Goal: Task Accomplishment & Management: Use online tool/utility

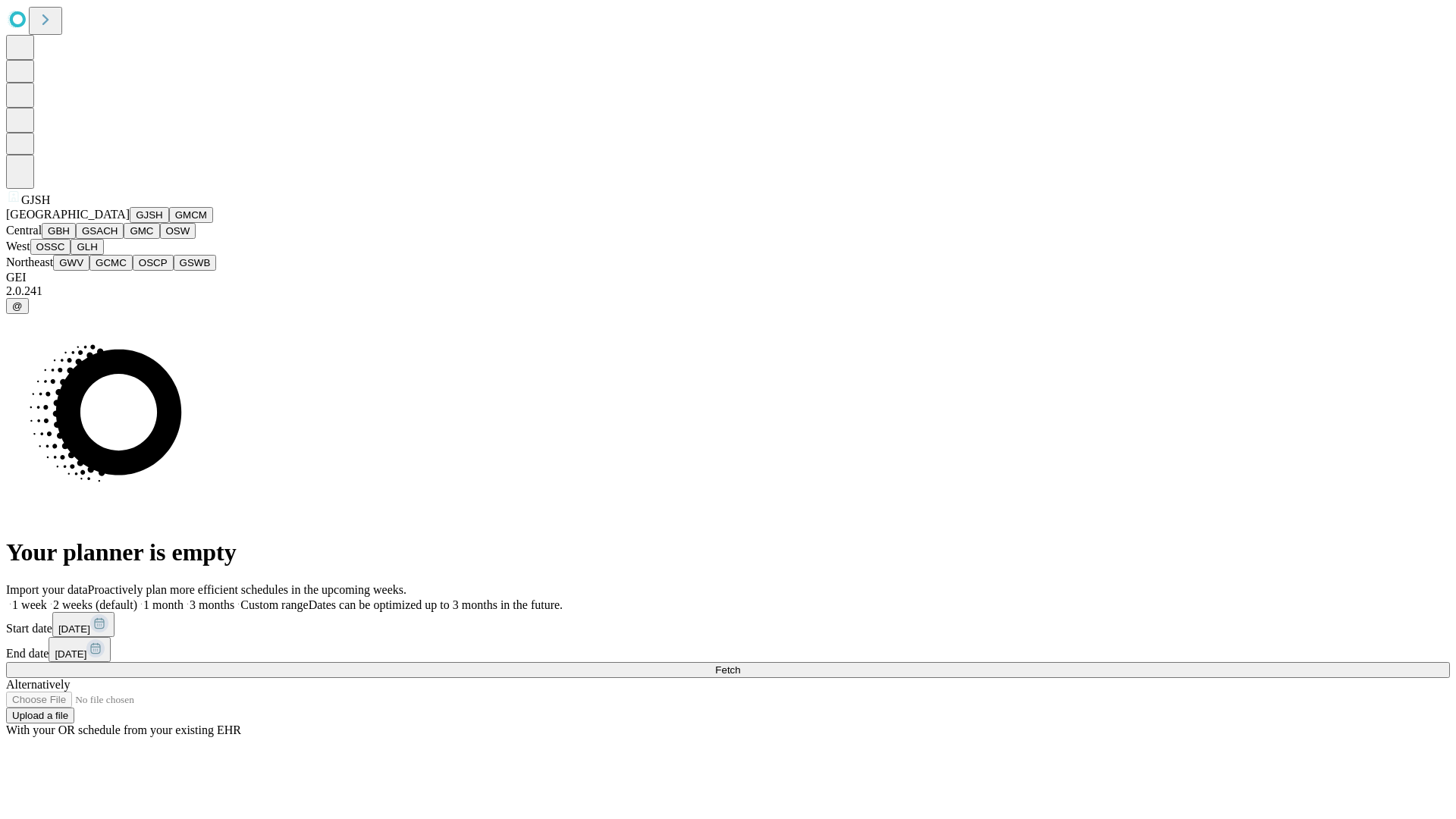
click at [130, 223] on button "GJSH" at bounding box center [149, 215] width 39 height 16
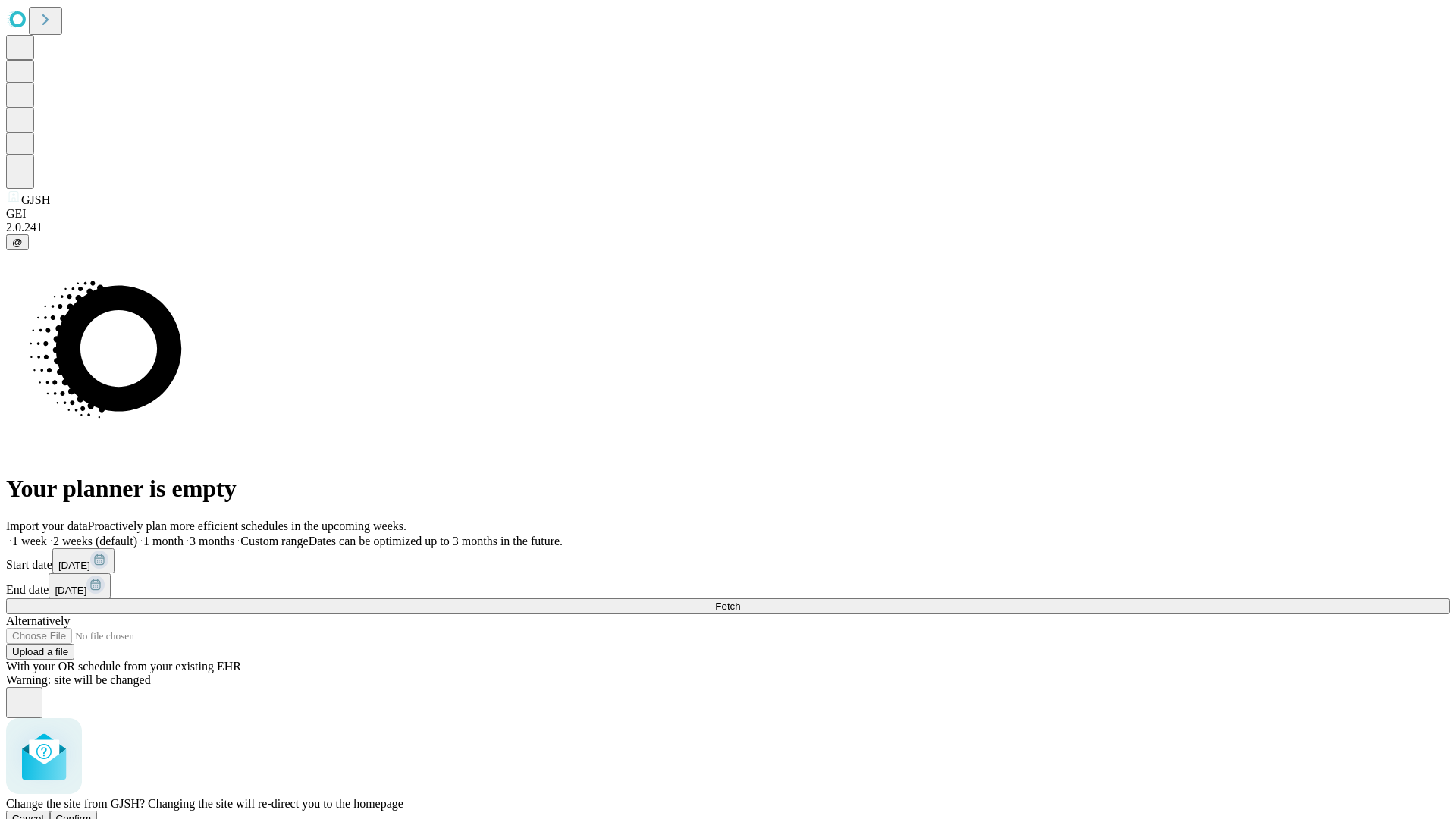
click at [91, 813] on span "Confirm" at bounding box center [74, 818] width 35 height 12
click at [47, 534] on label "1 week" at bounding box center [26, 540] width 41 height 13
click at [740, 600] on span "Fetch" at bounding box center [727, 606] width 25 height 12
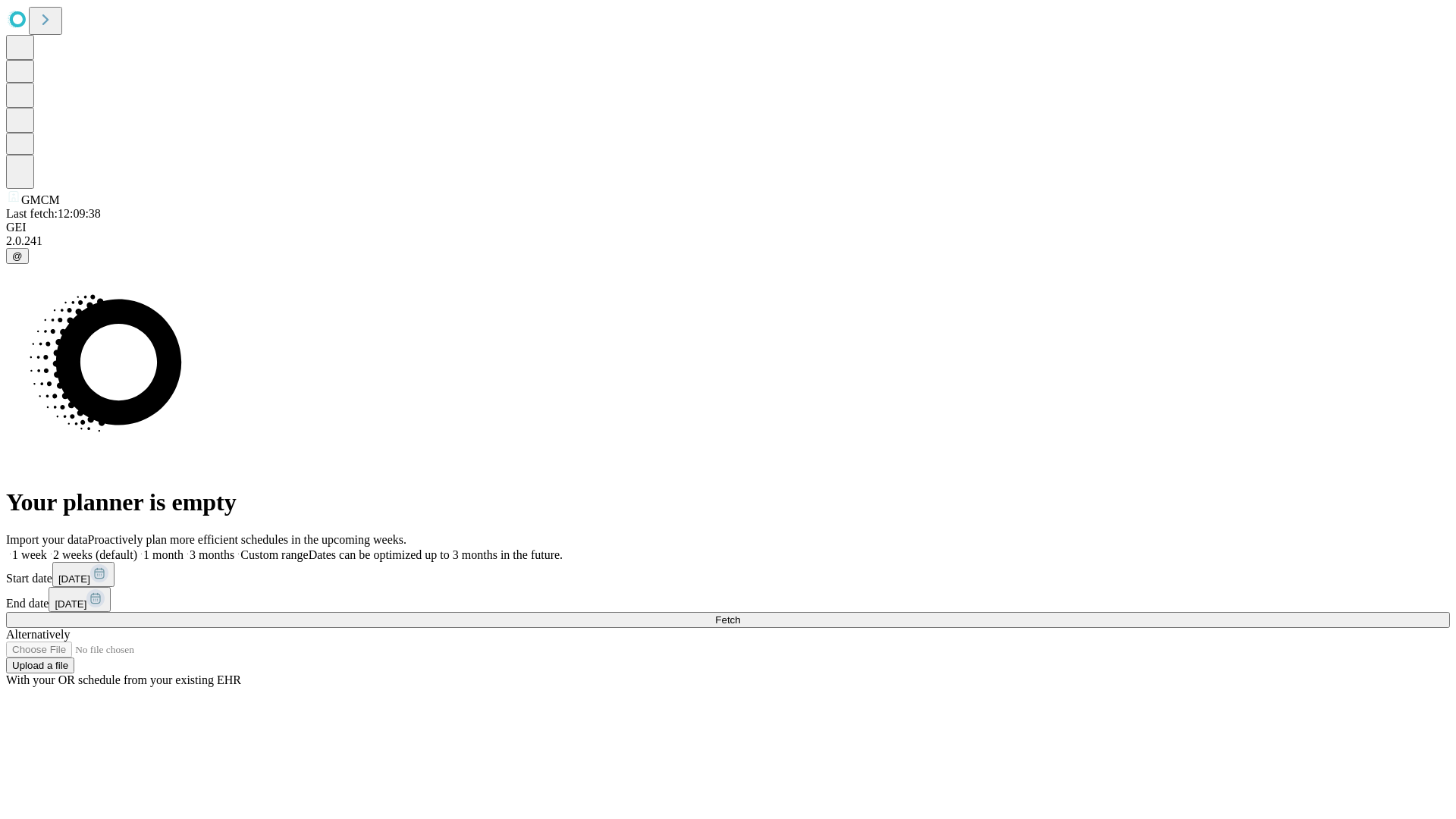
click at [47, 548] on label "1 week" at bounding box center [26, 554] width 41 height 13
click at [740, 614] on span "Fetch" at bounding box center [727, 619] width 25 height 12
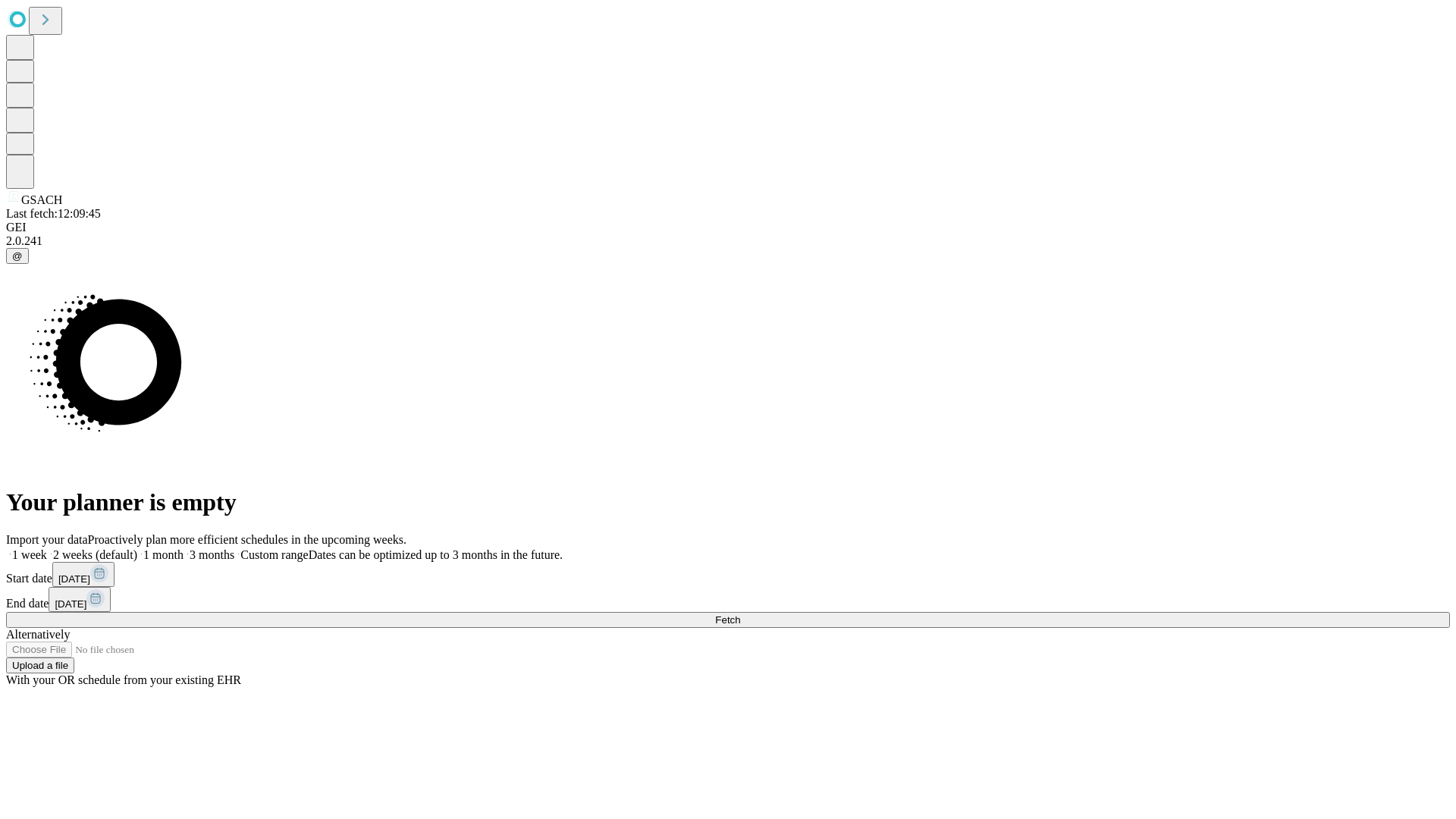
click at [47, 548] on label "1 week" at bounding box center [26, 554] width 41 height 13
click at [740, 614] on span "Fetch" at bounding box center [727, 619] width 25 height 12
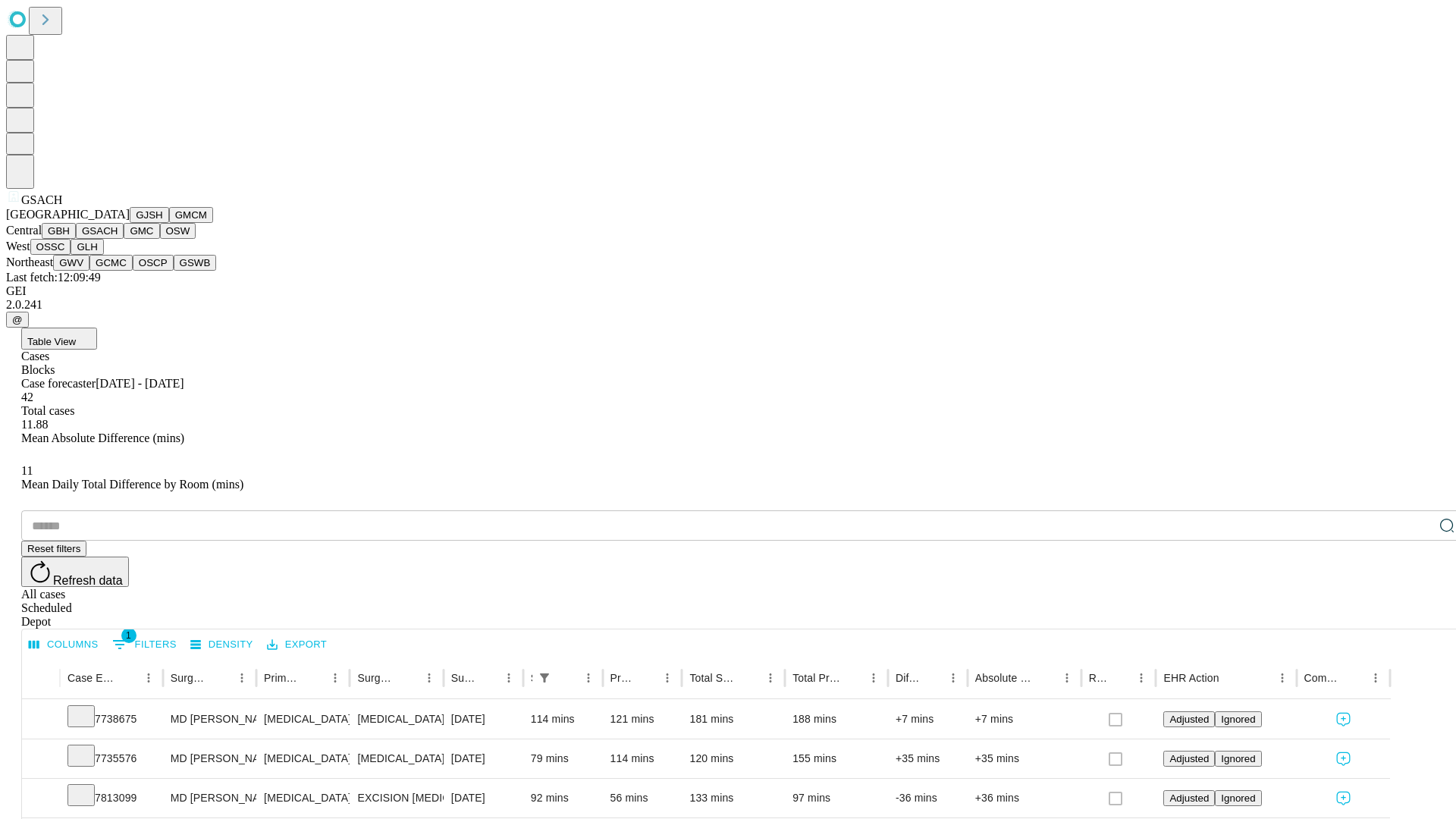
click at [124, 239] on button "GMC" at bounding box center [141, 230] width 35 height 16
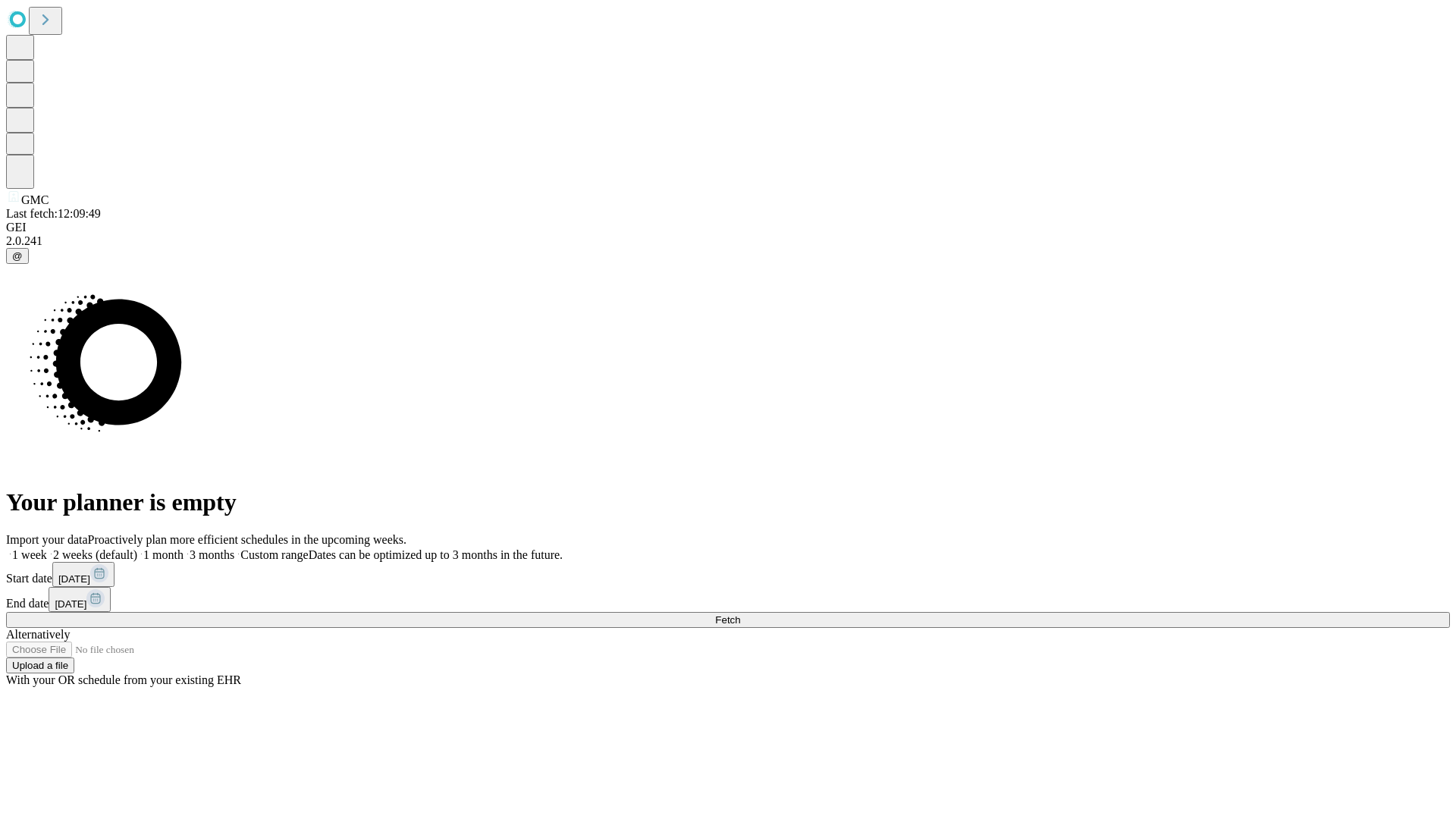
click at [47, 548] on label "1 week" at bounding box center [26, 554] width 41 height 13
click at [740, 614] on span "Fetch" at bounding box center [727, 619] width 25 height 12
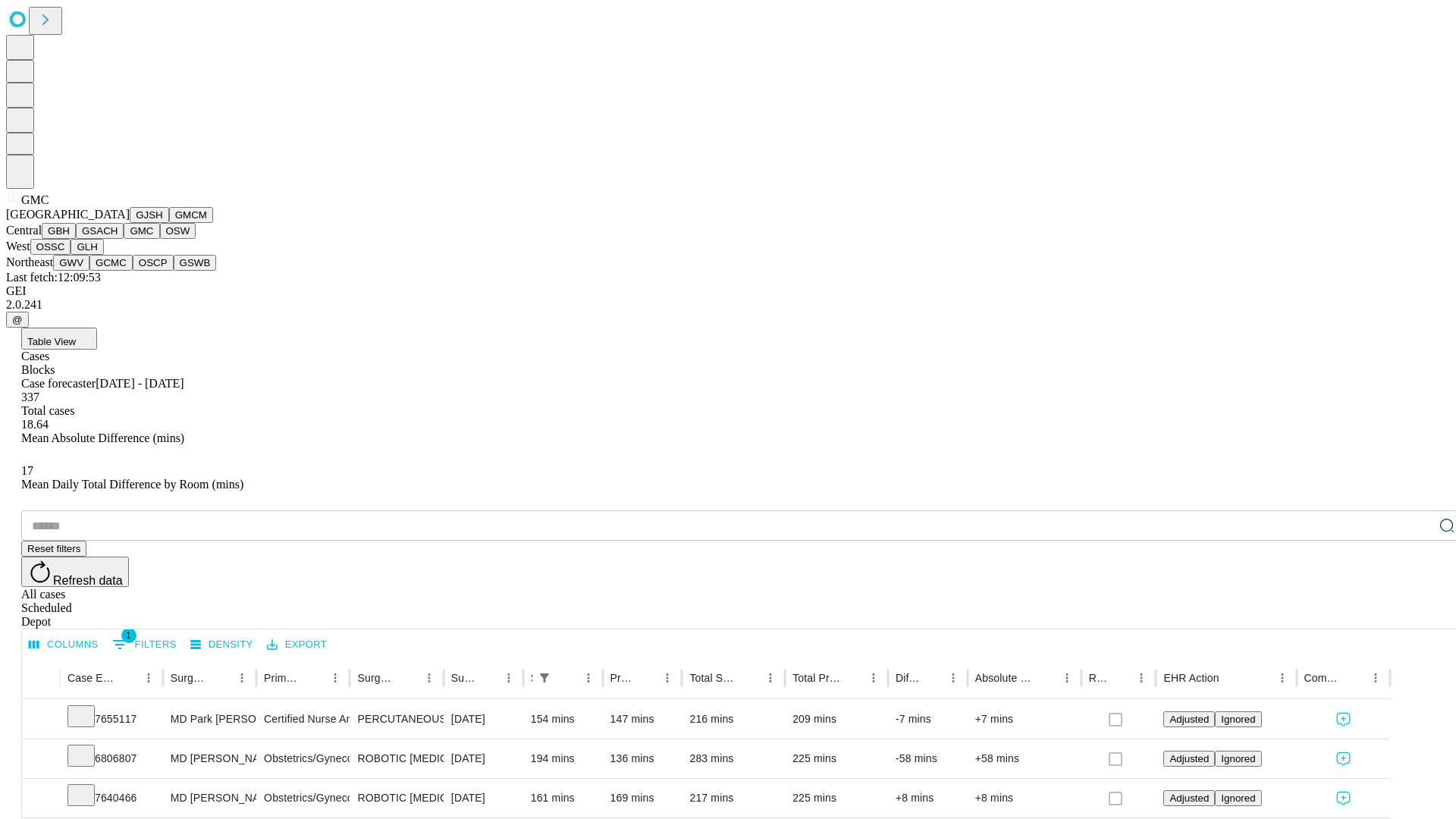
click at [160, 239] on button "OSW" at bounding box center [177, 230] width 36 height 16
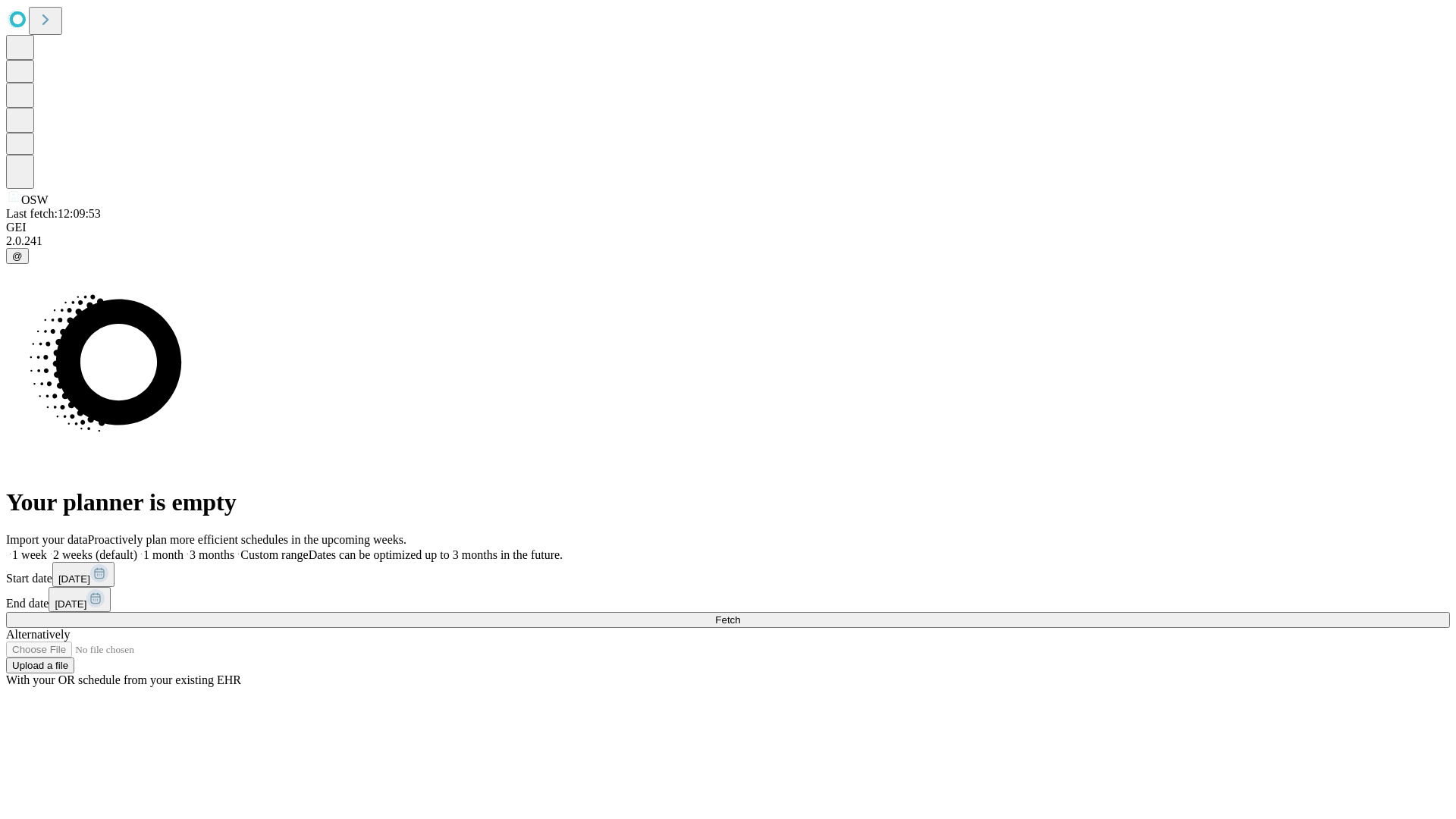
click at [47, 548] on label "1 week" at bounding box center [26, 554] width 41 height 13
click at [740, 614] on span "Fetch" at bounding box center [727, 619] width 25 height 12
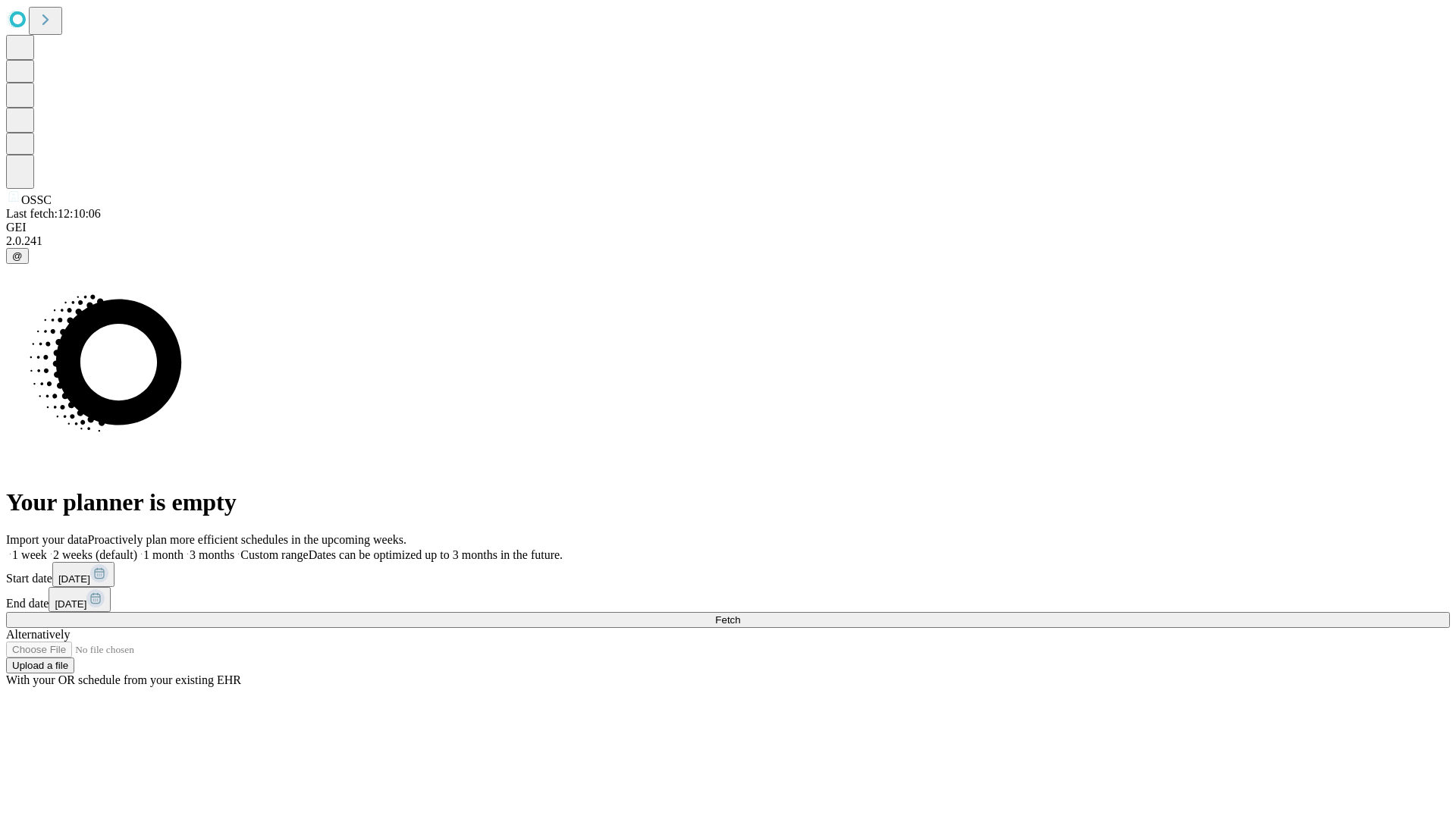
click at [47, 548] on label "1 week" at bounding box center [26, 554] width 41 height 13
click at [740, 614] on span "Fetch" at bounding box center [727, 619] width 25 height 12
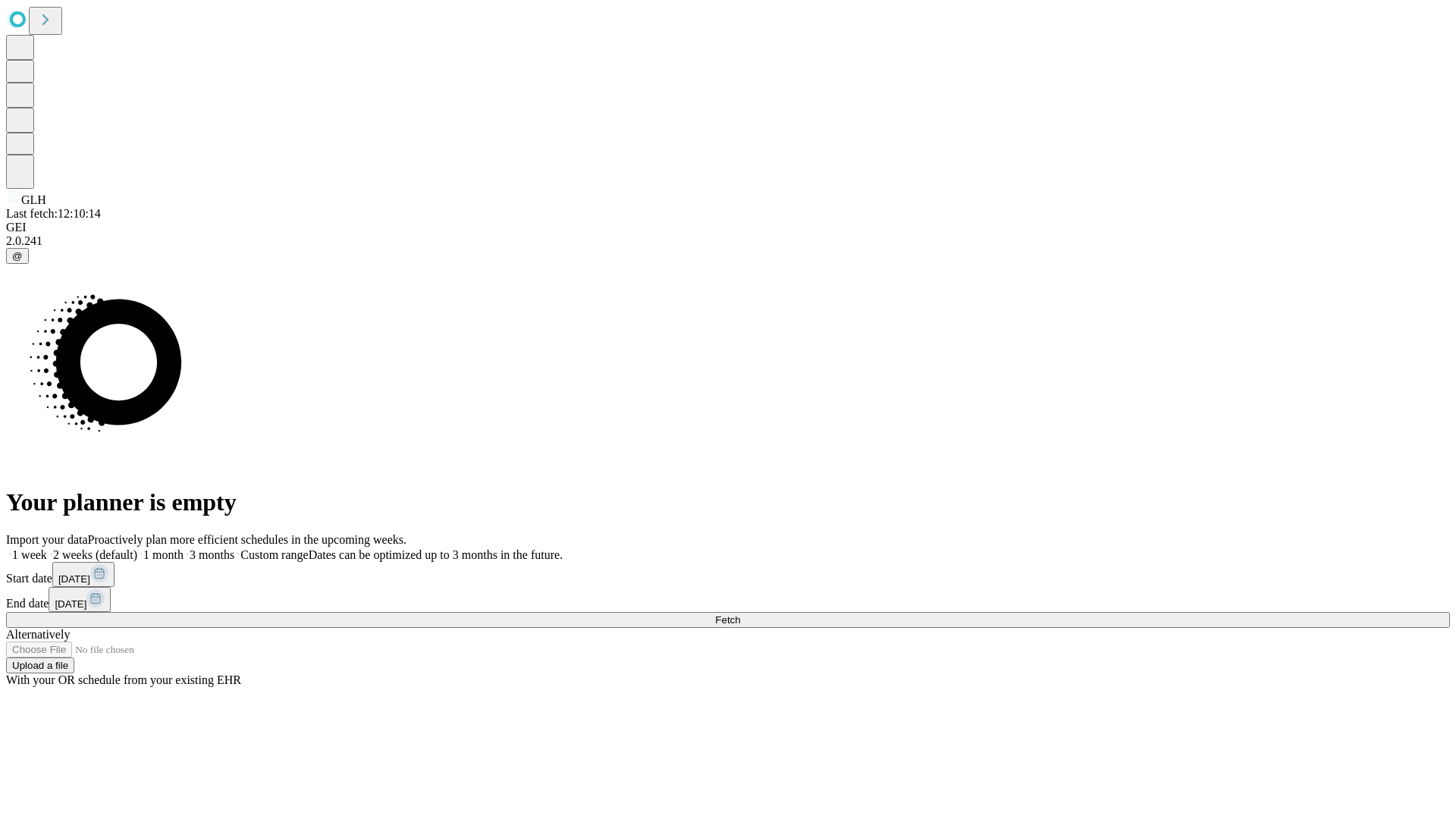
click at [47, 548] on label "1 week" at bounding box center [26, 554] width 41 height 13
click at [740, 614] on span "Fetch" at bounding box center [727, 619] width 25 height 12
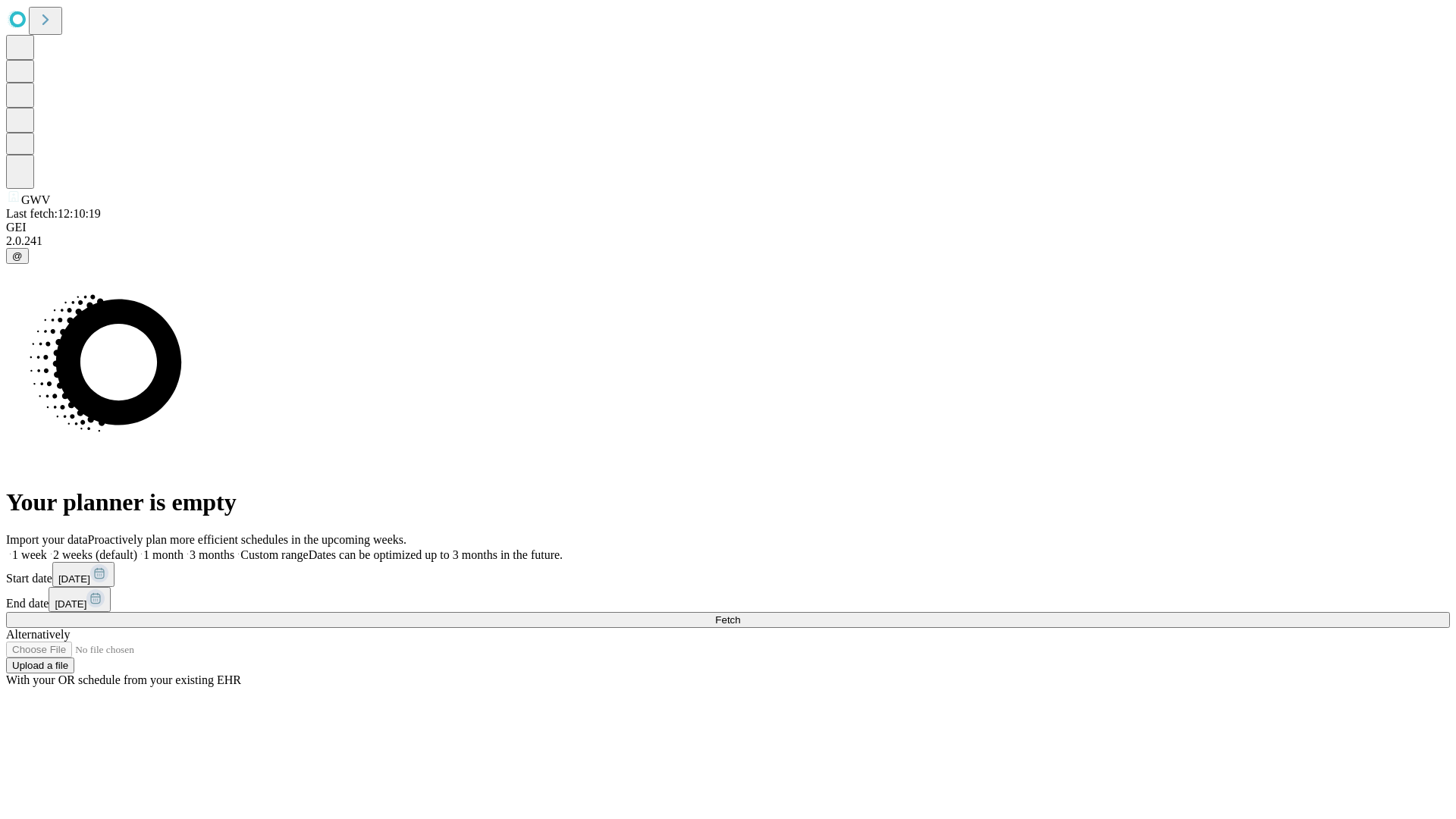
click at [47, 548] on label "1 week" at bounding box center [26, 554] width 41 height 13
click at [740, 614] on span "Fetch" at bounding box center [727, 619] width 25 height 12
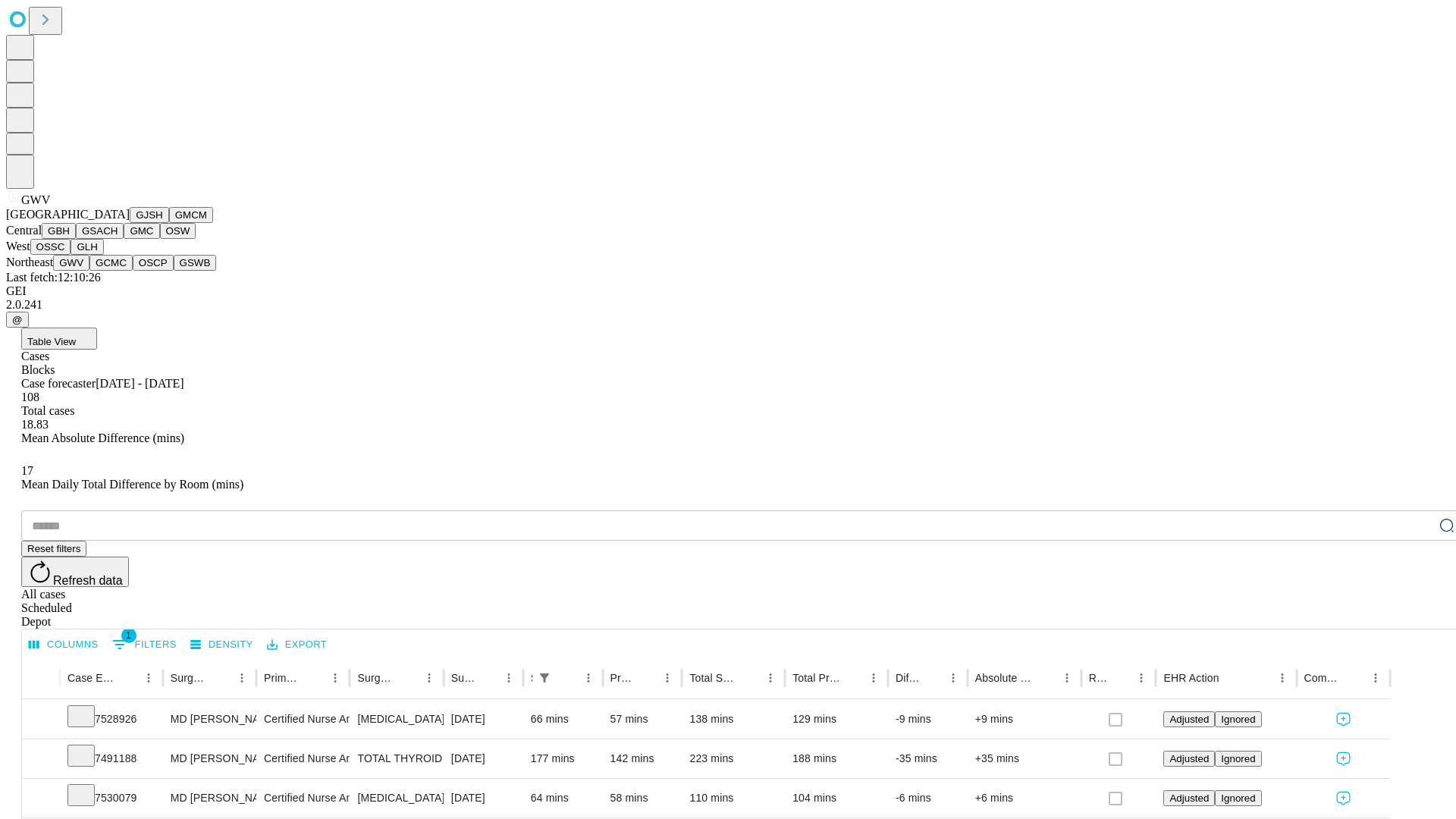
click at [117, 271] on button "GCMC" at bounding box center [111, 263] width 43 height 16
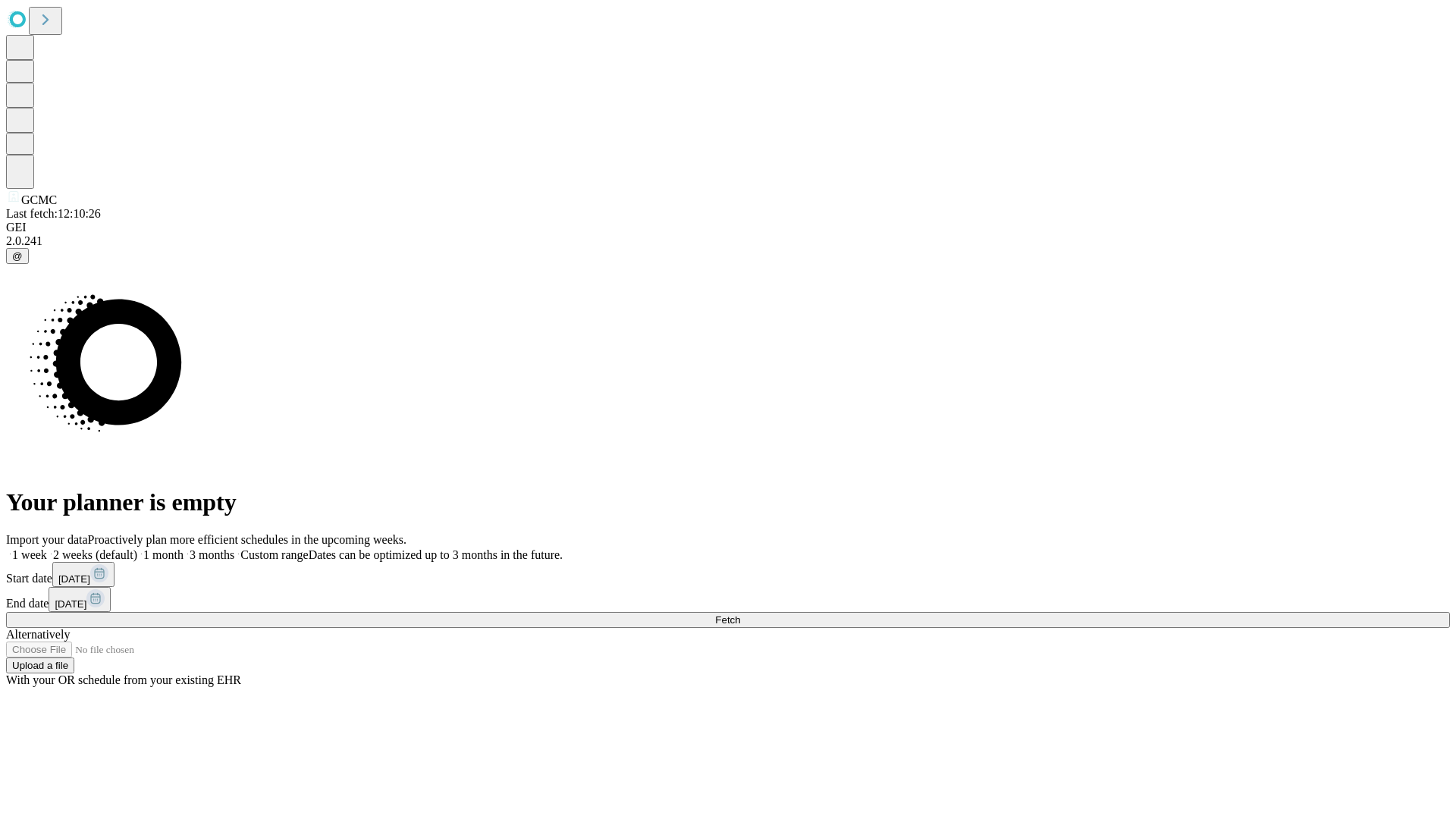
click at [47, 548] on label "1 week" at bounding box center [26, 554] width 41 height 13
click at [740, 614] on span "Fetch" at bounding box center [727, 619] width 25 height 12
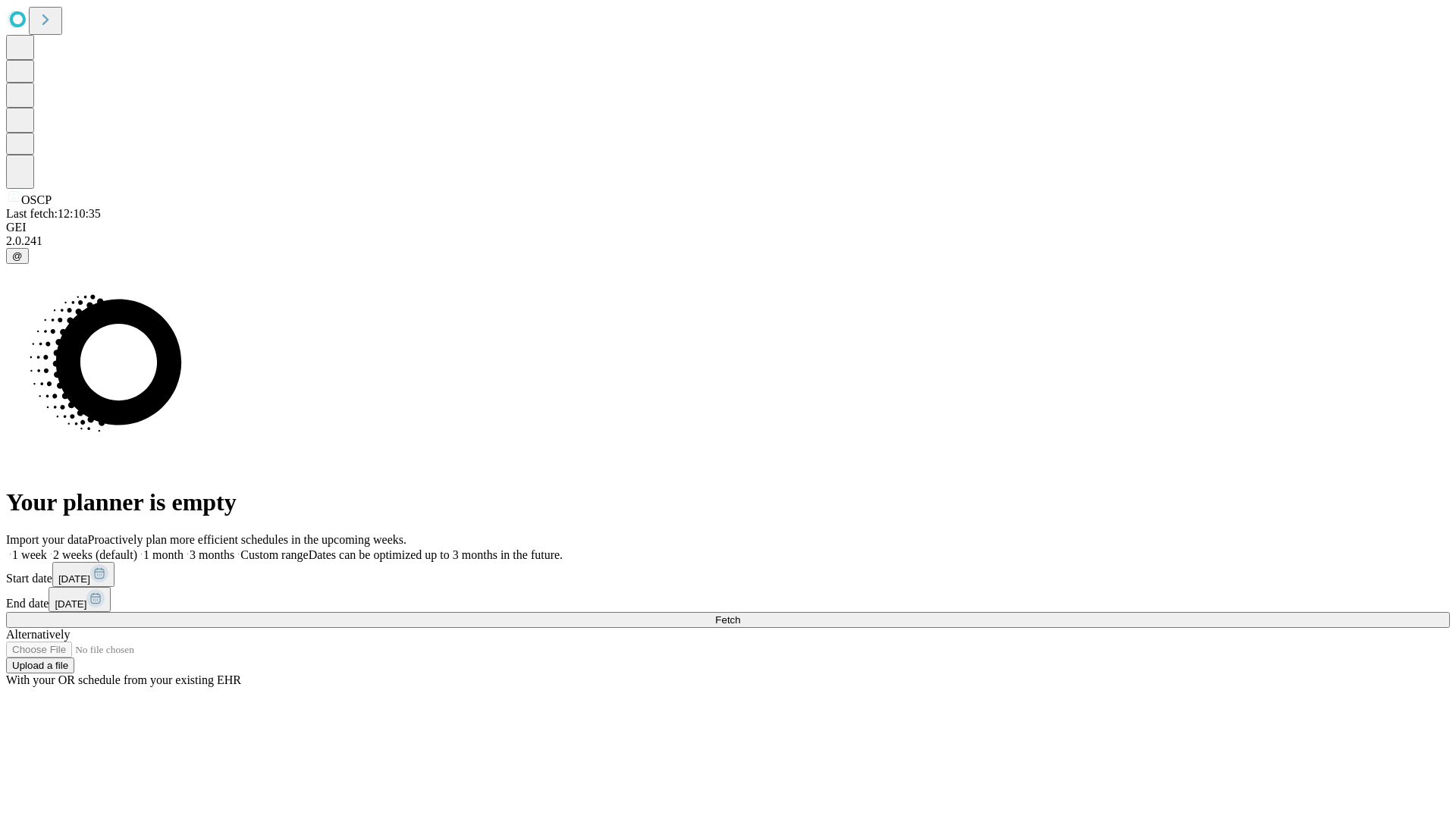
click at [47, 548] on label "1 week" at bounding box center [26, 554] width 41 height 13
click at [740, 614] on span "Fetch" at bounding box center [727, 619] width 25 height 12
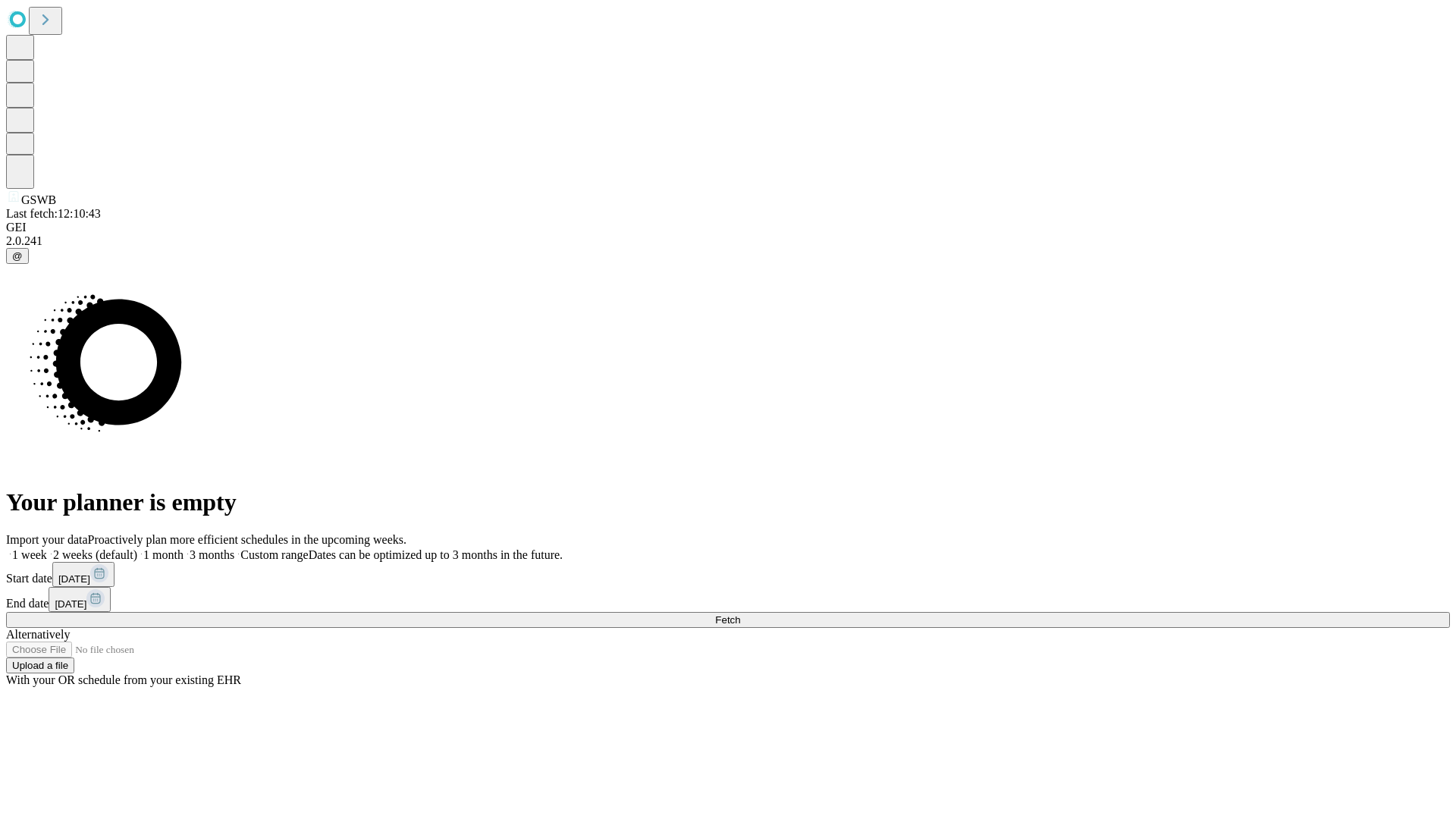
click at [47, 548] on label "1 week" at bounding box center [26, 554] width 41 height 13
click at [740, 614] on span "Fetch" at bounding box center [727, 619] width 25 height 12
